Goal: Feedback & Contribution: Submit feedback/report problem

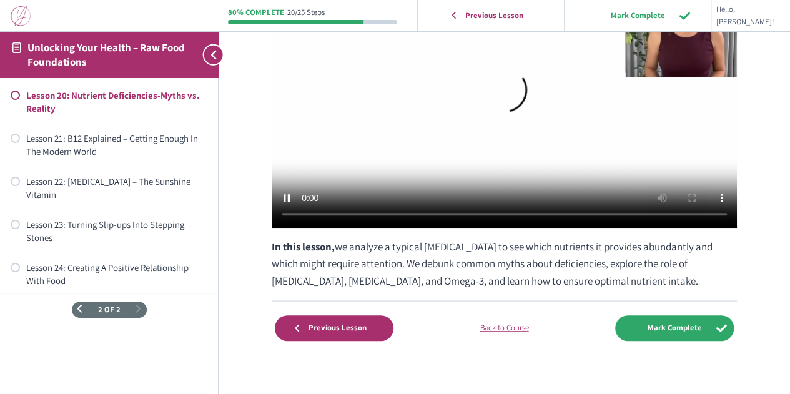
scroll to position [226, 0]
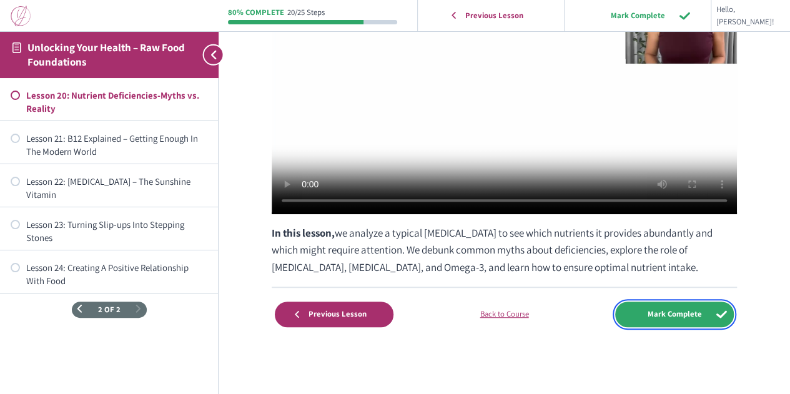
click at [652, 316] on input "Mark Complete" at bounding box center [674, 314] width 119 height 26
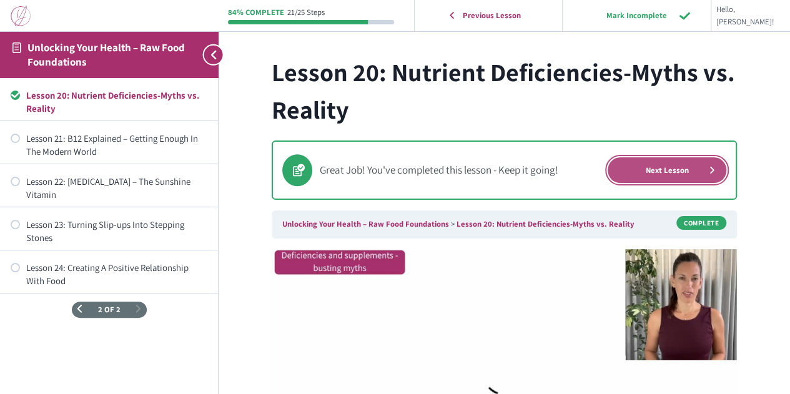
click at [644, 165] on link "Next Lesson" at bounding box center [666, 170] width 119 height 26
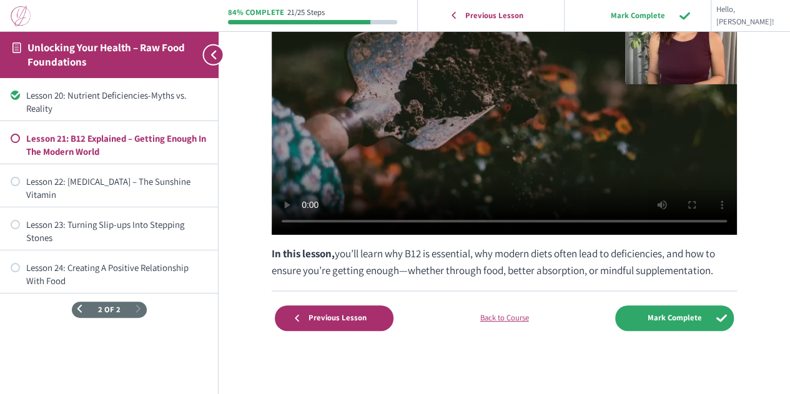
scroll to position [208, 0]
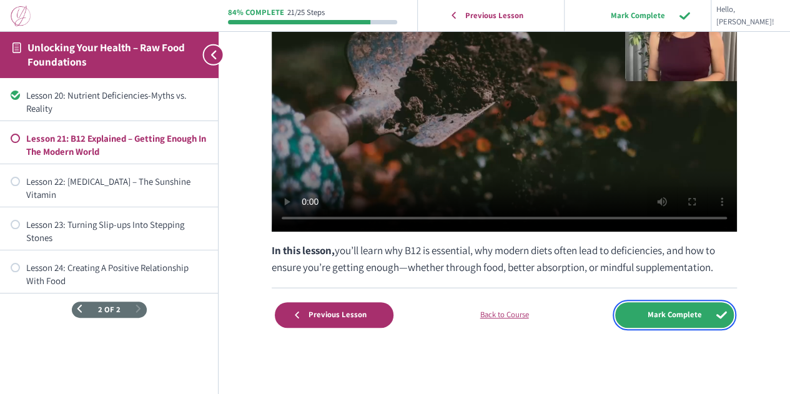
click at [629, 315] on input "Mark Complete" at bounding box center [674, 315] width 119 height 26
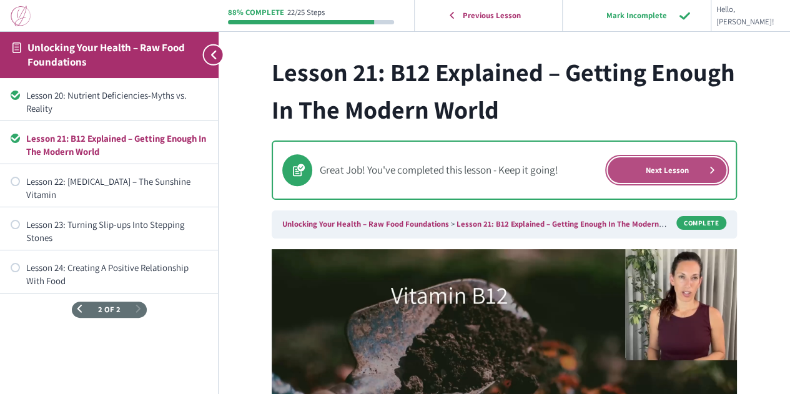
click at [640, 165] on link "Next Lesson" at bounding box center [666, 170] width 119 height 26
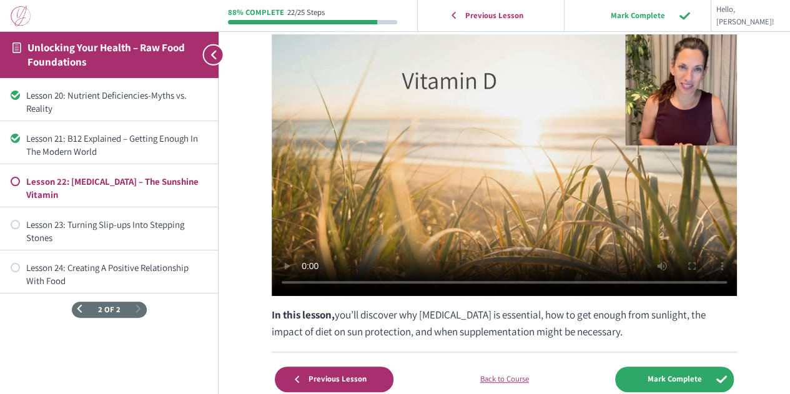
scroll to position [125, 0]
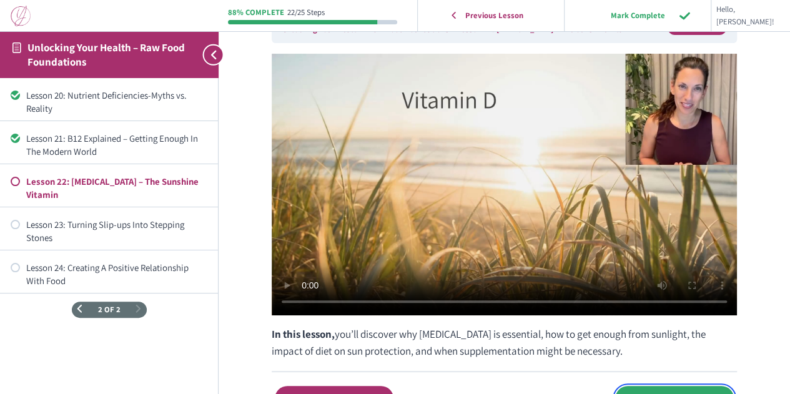
click at [643, 386] on input "Mark Complete" at bounding box center [674, 399] width 119 height 26
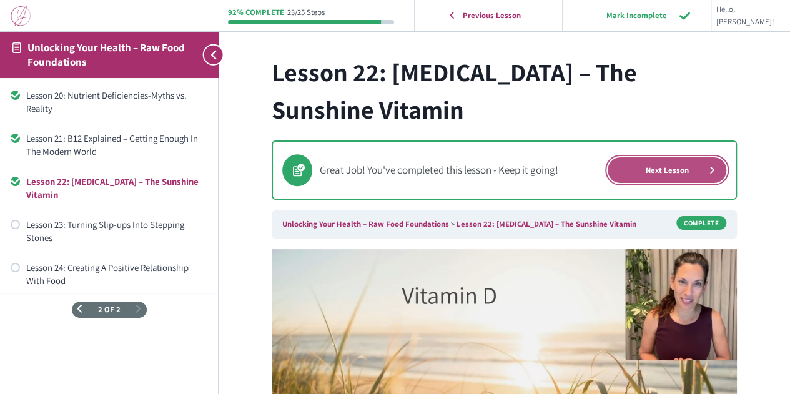
click at [654, 169] on link "Next Lesson" at bounding box center [666, 170] width 119 height 26
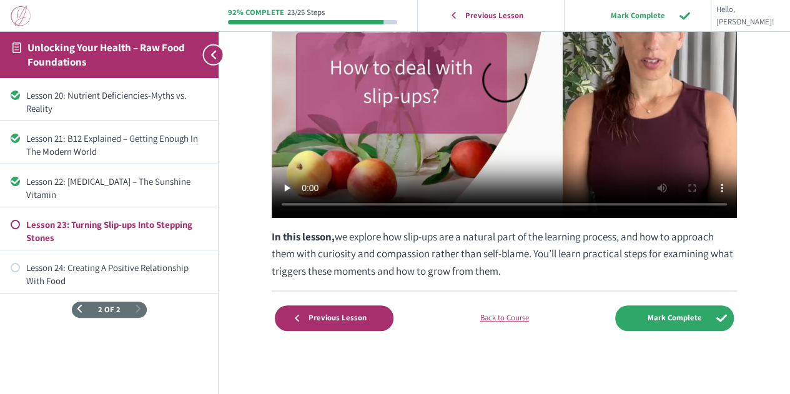
scroll to position [226, 0]
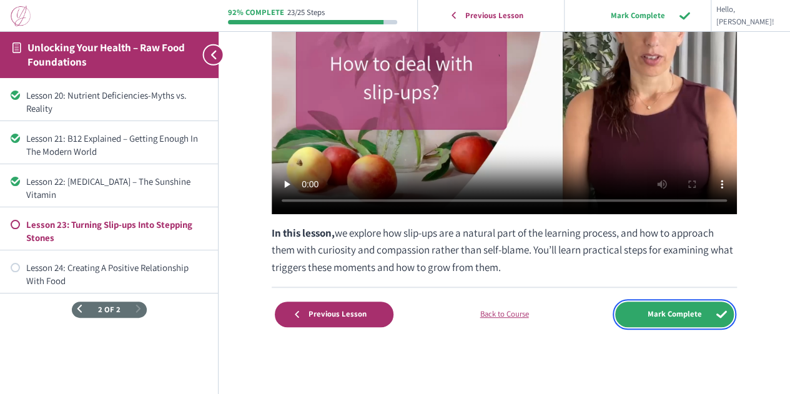
click at [647, 315] on input "Mark Complete" at bounding box center [674, 314] width 119 height 26
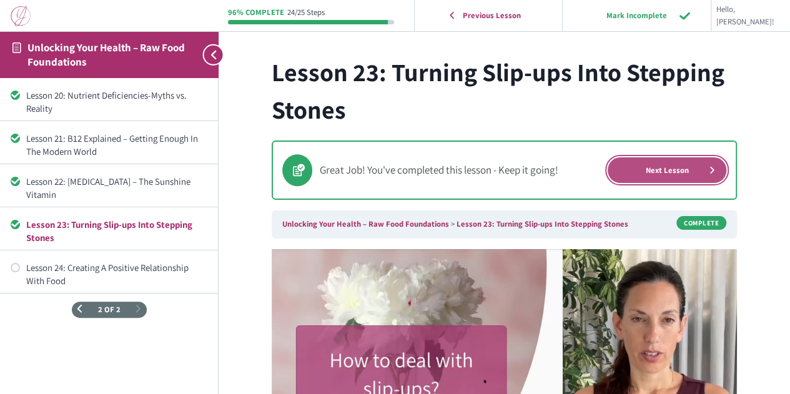
click at [644, 172] on link "Next Lesson" at bounding box center [666, 170] width 119 height 26
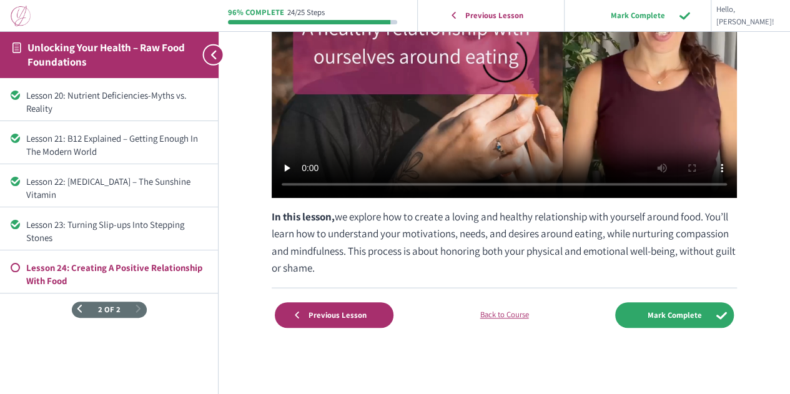
scroll to position [242, 0]
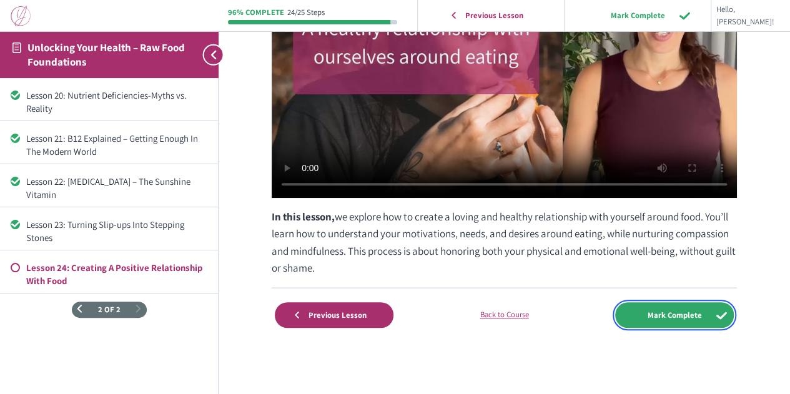
click at [644, 311] on input "Mark Complete" at bounding box center [674, 315] width 119 height 26
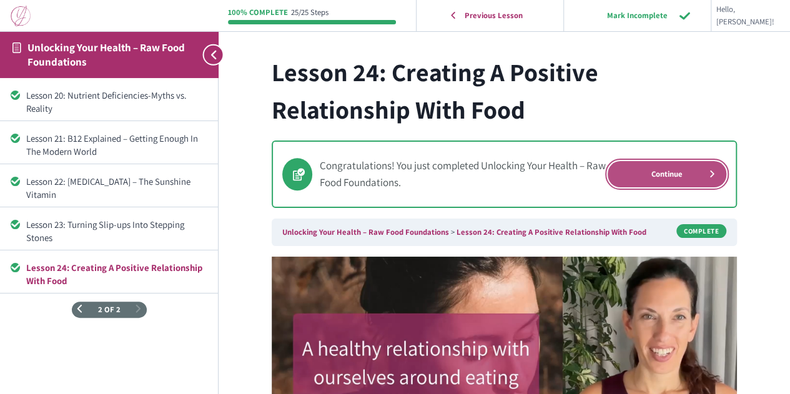
click at [660, 171] on link "Continue" at bounding box center [666, 174] width 119 height 26
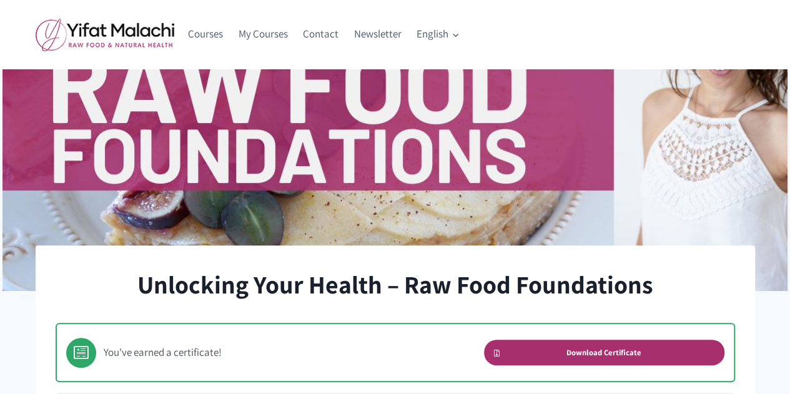
scroll to position [312, 0]
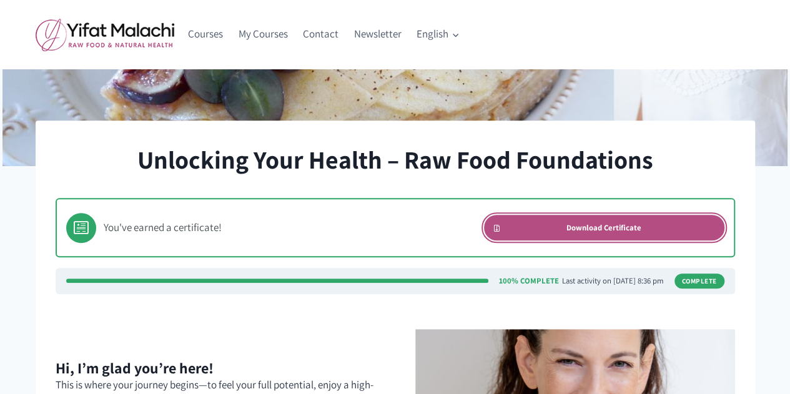
click at [540, 232] on link "Download Certificate" at bounding box center [604, 228] width 240 height 26
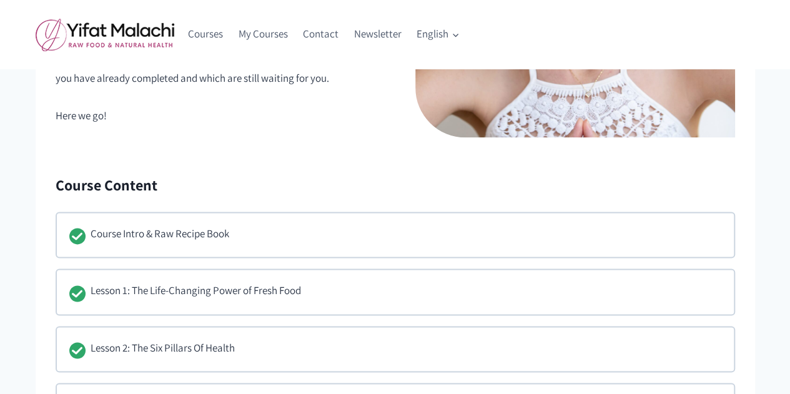
scroll to position [749, 0]
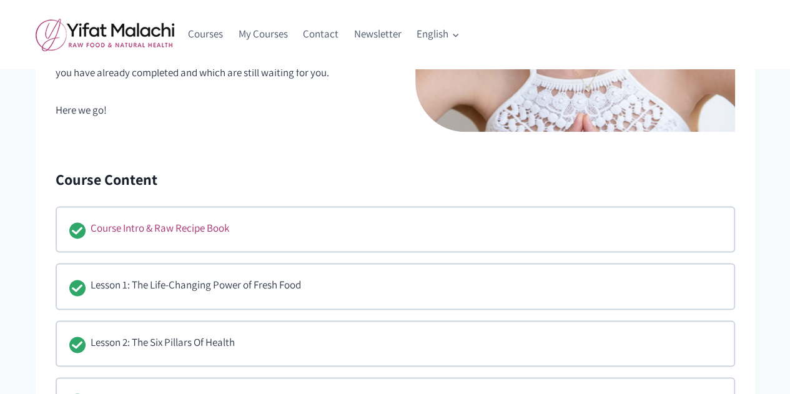
click at [191, 229] on div "Course Intro & Raw Recipe Book" at bounding box center [160, 229] width 139 height 19
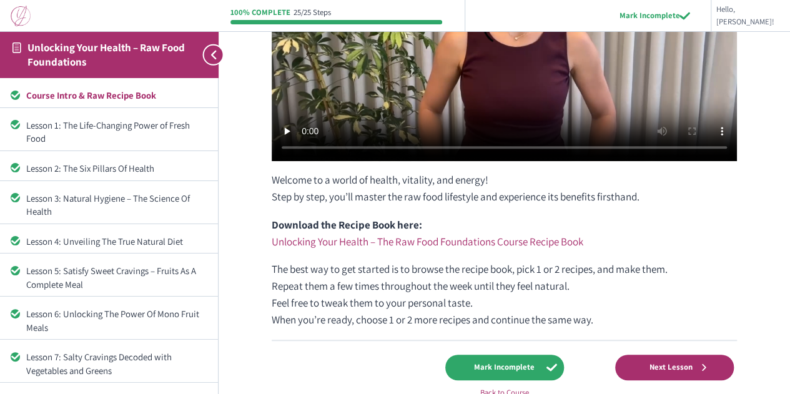
scroll to position [312, 0]
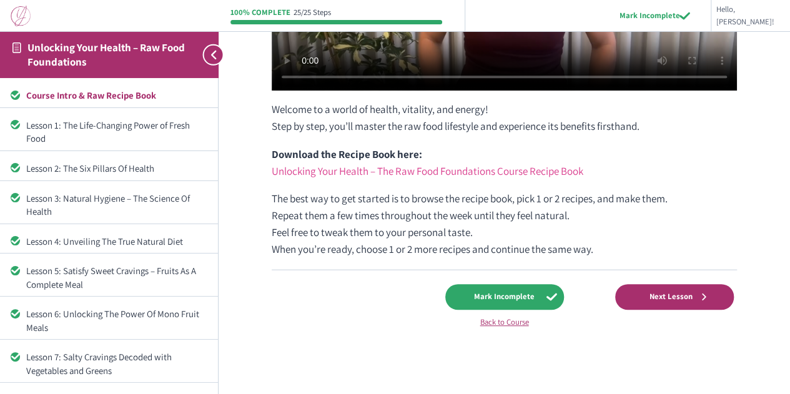
click at [466, 169] on link "Unlocking Your Health – The Raw Food Foundations Course Recipe Book" at bounding box center [427, 171] width 311 height 14
click at [496, 323] on link "Back to Course" at bounding box center [504, 322] width 119 height 12
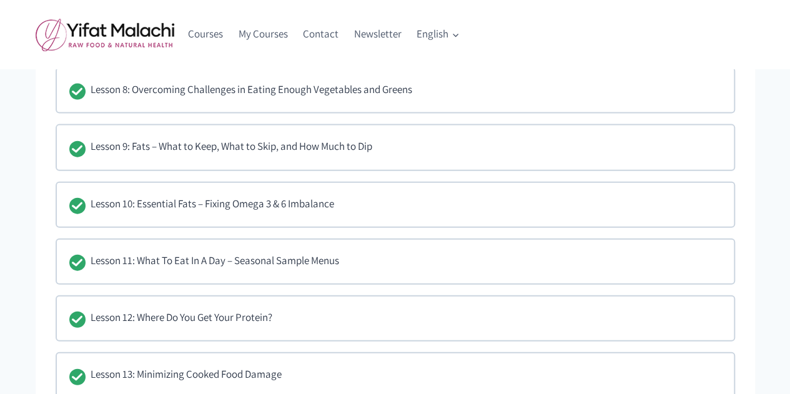
scroll to position [969, 0]
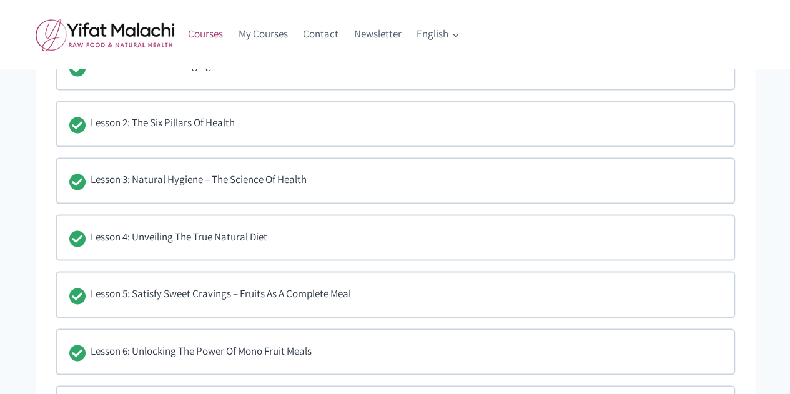
click at [213, 31] on link "Courses" at bounding box center [205, 34] width 51 height 30
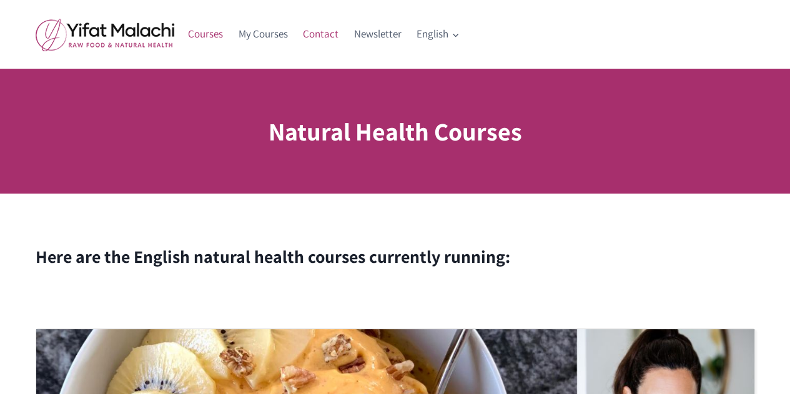
click at [326, 39] on link "Contact" at bounding box center [320, 34] width 51 height 30
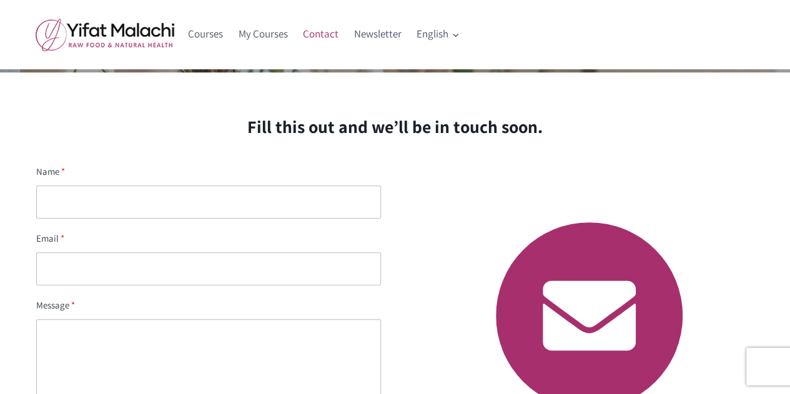
scroll to position [125, 0]
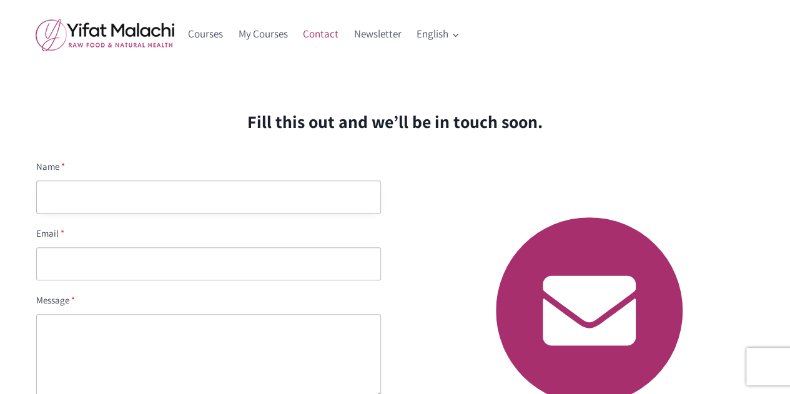
click at [102, 192] on input "text" at bounding box center [208, 196] width 345 height 33
type input "Jenna"
type input "jenna.burkman1@gmail.com"
click at [110, 331] on textarea at bounding box center [208, 356] width 345 height 84
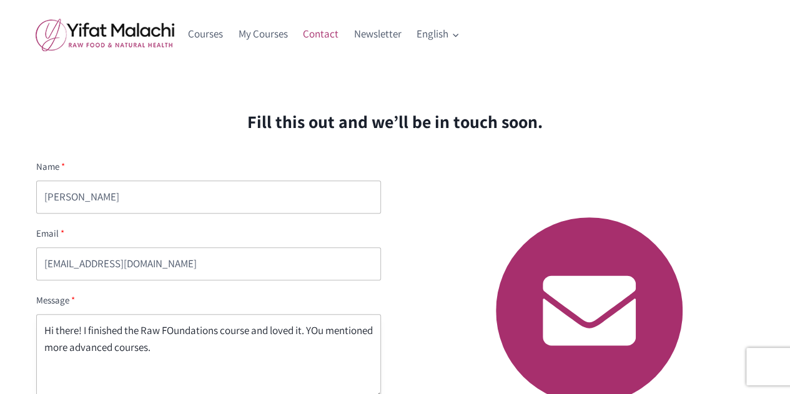
click at [320, 330] on textarea "Hi there! I finished the Raw FOundations course and loved it. YOu mentioned mor…" at bounding box center [208, 356] width 345 height 84
click at [175, 328] on textarea "Hi there! I finished the Raw FOundations course and loved it. You mentioned mor…" at bounding box center [208, 356] width 345 height 84
click at [217, 346] on textarea "Hi there! I finished the Raw Foundations course and loved it. You mentioned mor…" at bounding box center [208, 356] width 345 height 84
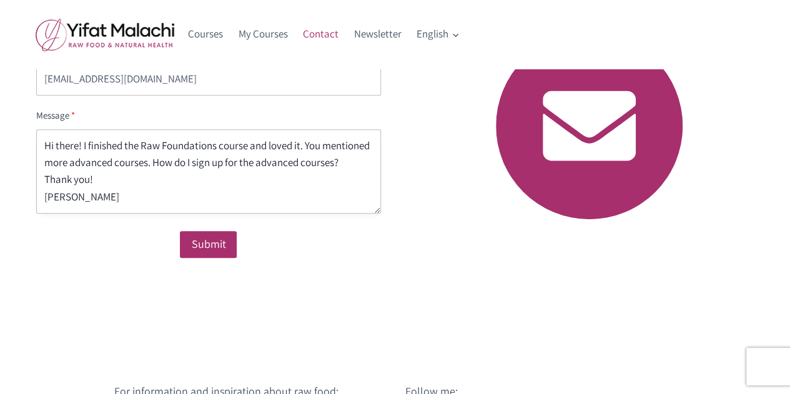
scroll to position [315, 0]
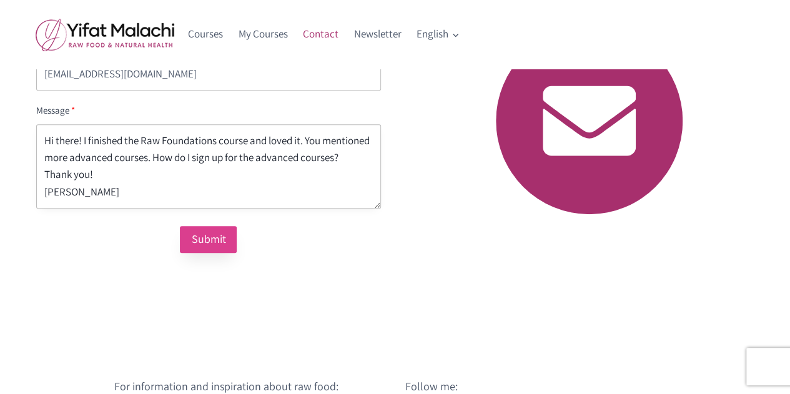
type textarea "Hi there! I finished the Raw Foundations course and loved it. You mentioned mor…"
click at [211, 244] on div "Submit" at bounding box center [208, 239] width 34 height 18
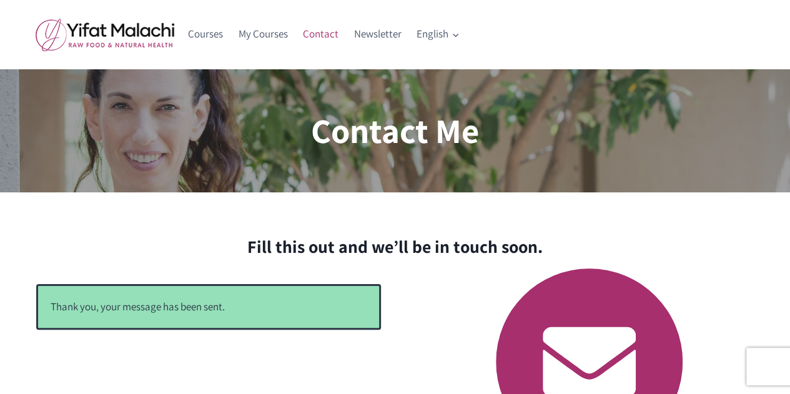
scroll to position [0, 0]
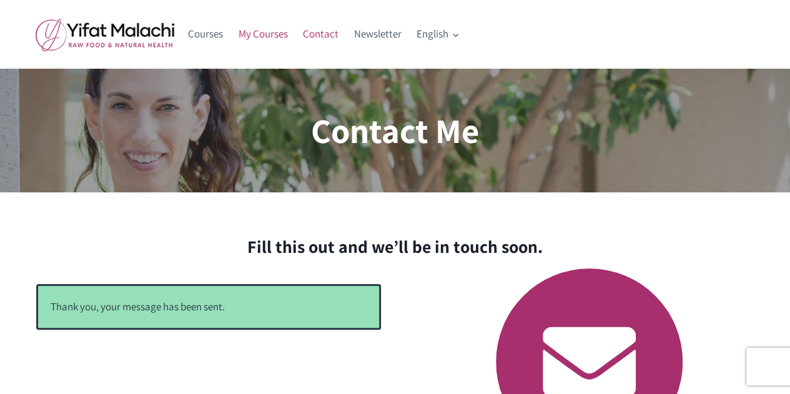
click at [257, 35] on link "My Courses" at bounding box center [262, 34] width 65 height 30
